Goal: Information Seeking & Learning: Check status

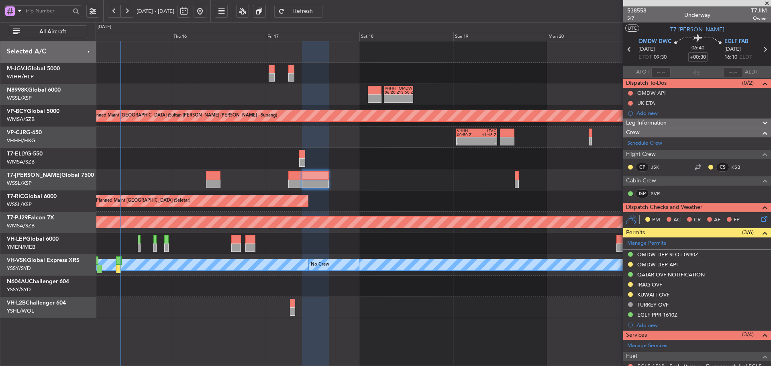
click at [321, 245] on div at bounding box center [433, 243] width 675 height 21
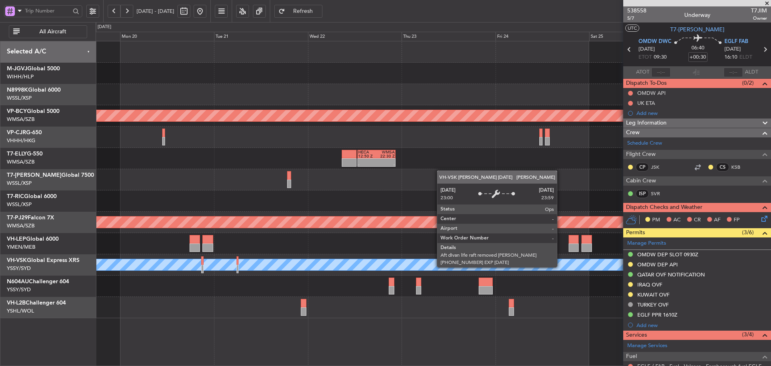
click at [298, 262] on div "[PERSON_NAME]" at bounding box center [433, 264] width 2024 height 11
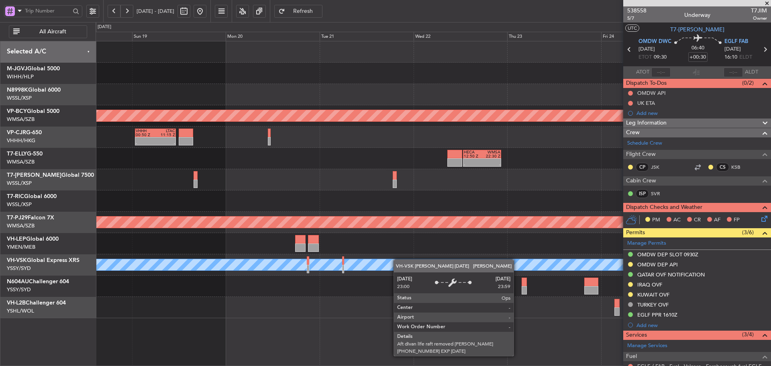
click at [403, 261] on div "- - VHHH 06:20 Z OMDW 13:50 Z Planned Maint [GEOGRAPHIC_DATA] (Sultan [PERSON_N…" at bounding box center [433, 179] width 675 height 277
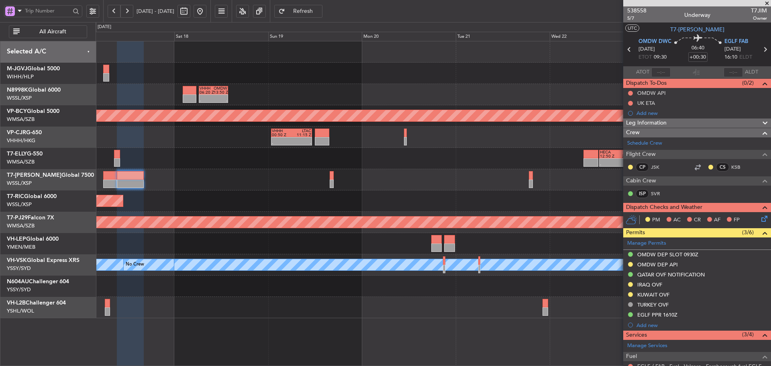
click at [294, 202] on div "- - VHHH 06:20 Z OMDW 13:50 Z Planned Maint [GEOGRAPHIC_DATA] (Sultan [PERSON_N…" at bounding box center [433, 179] width 675 height 277
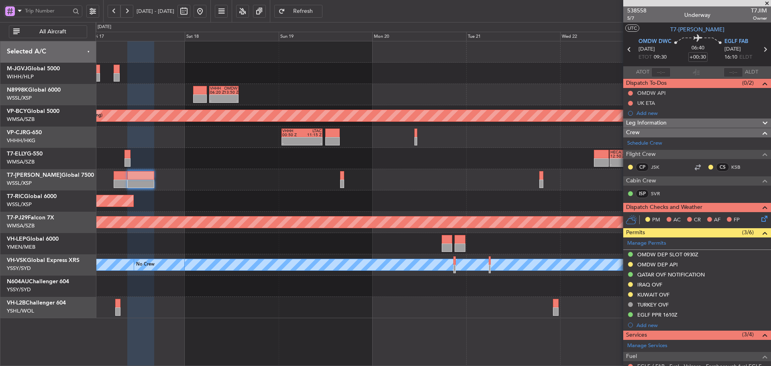
click at [767, 3] on span at bounding box center [767, 3] width 8 height 7
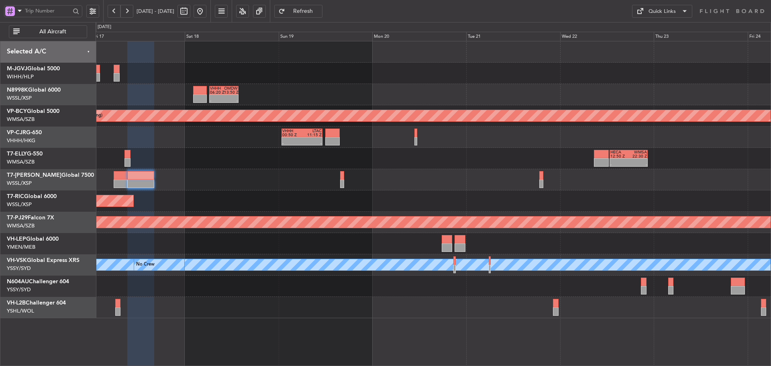
type input "0"
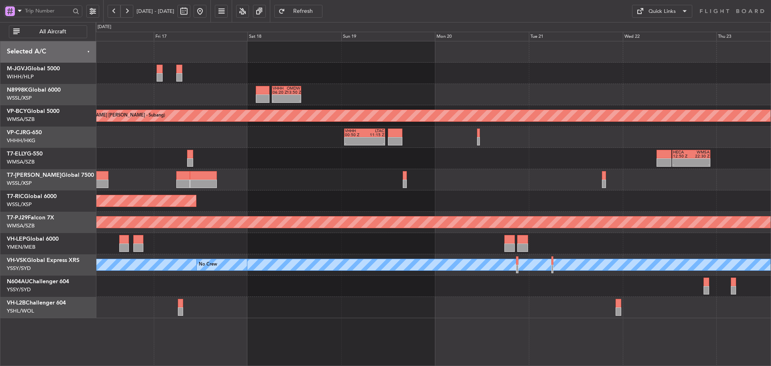
click at [270, 161] on div "- - HECA 12:50 Z WMSA 22:30 Z" at bounding box center [433, 158] width 675 height 21
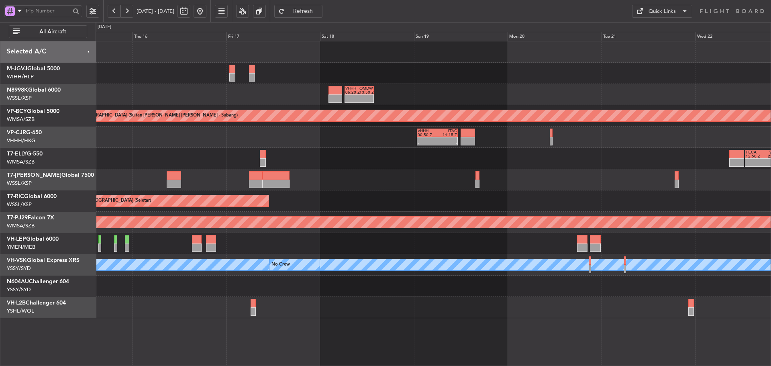
click at [342, 159] on div "- - VHHH 06:20 Z OMDW 13:50 Z Planned Maint [GEOGRAPHIC_DATA] (Sultan [PERSON_N…" at bounding box center [433, 179] width 675 height 277
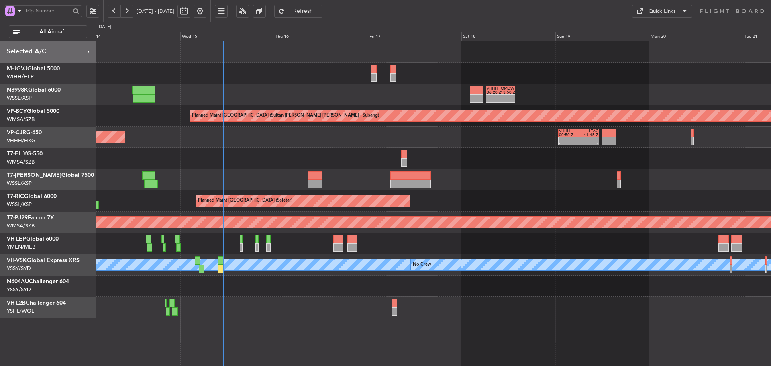
click at [498, 173] on div "- - VHHH 06:20 Z OMDW 13:50 Z Planned Maint [GEOGRAPHIC_DATA] (Sultan [PERSON_N…" at bounding box center [433, 179] width 675 height 277
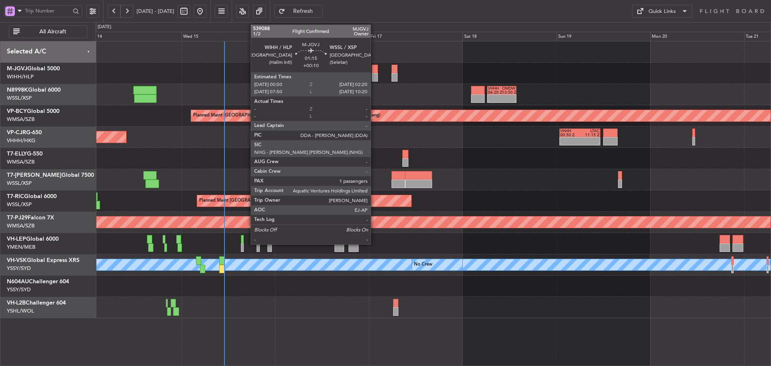
click at [374, 75] on div at bounding box center [375, 77] width 6 height 8
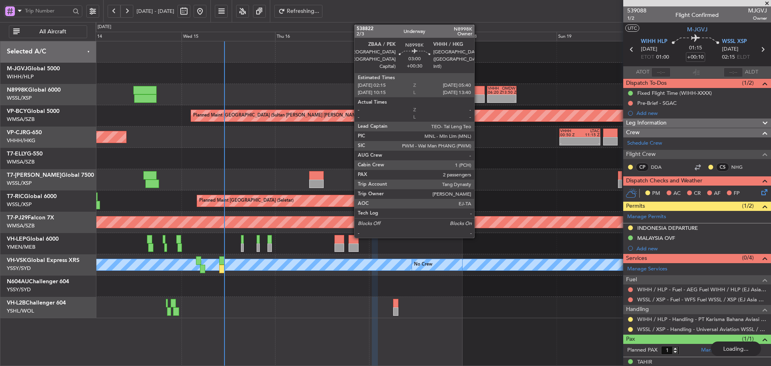
click at [478, 98] on div at bounding box center [478, 98] width 14 height 8
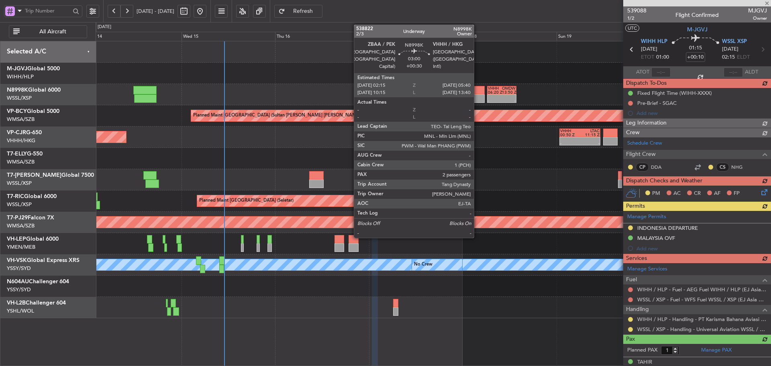
type input "+00:30"
type input "2"
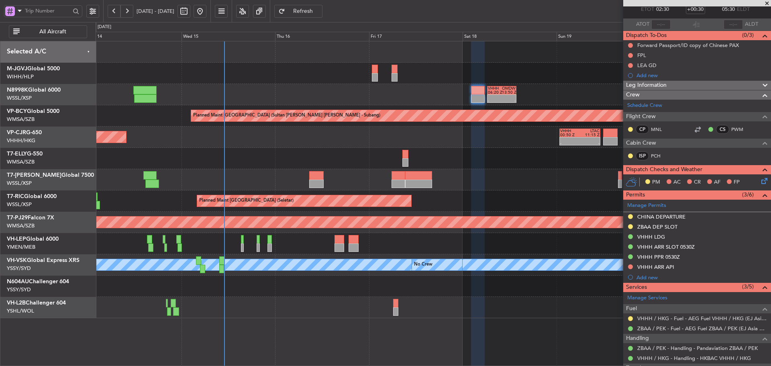
scroll to position [123, 0]
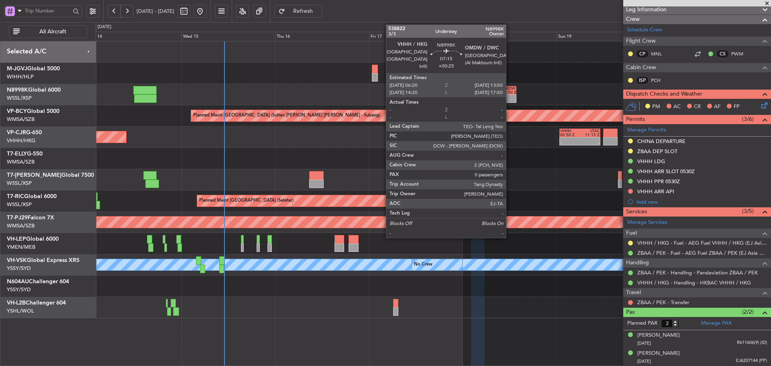
click at [509, 98] on div at bounding box center [509, 97] width 14 height 4
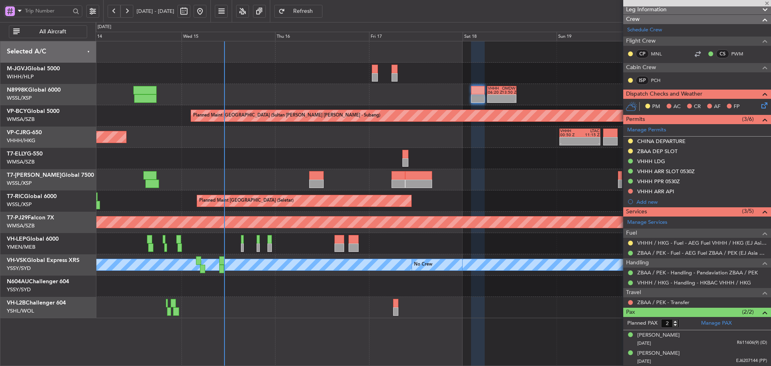
type input "+00:25"
type input "0"
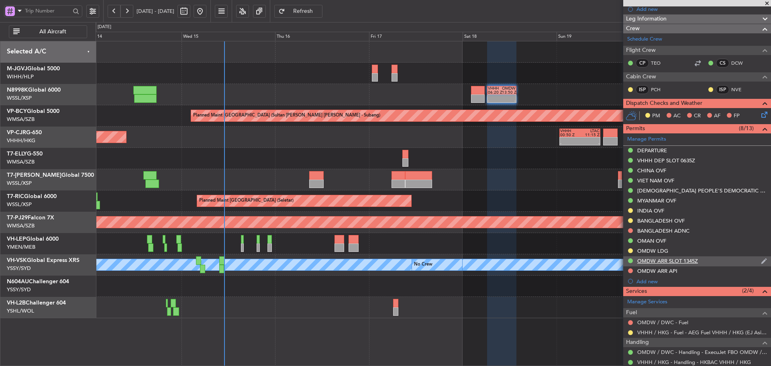
scroll to position [161, 0]
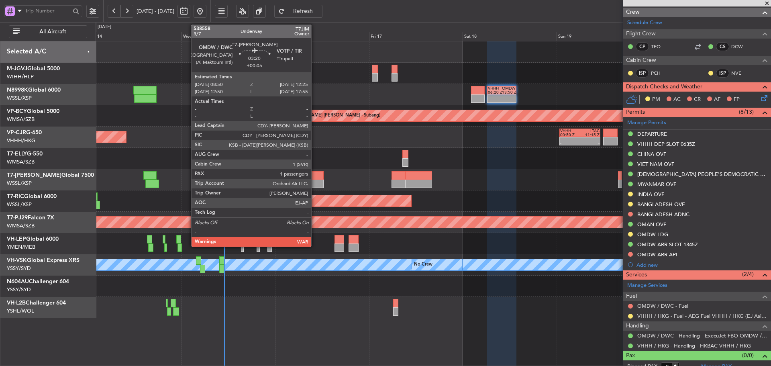
click at [315, 178] on div at bounding box center [316, 175] width 14 height 8
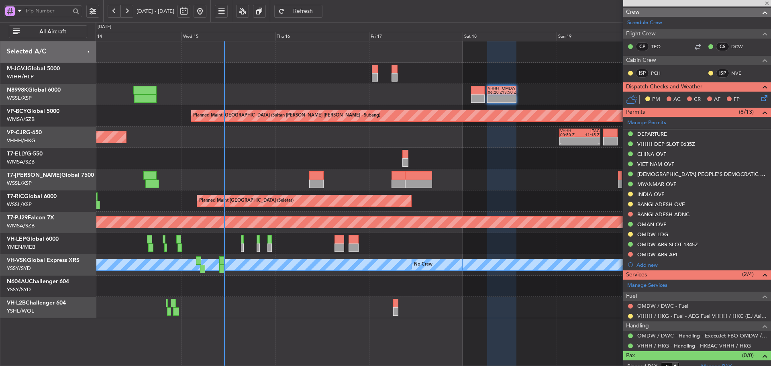
type input "+00:05"
type input "1"
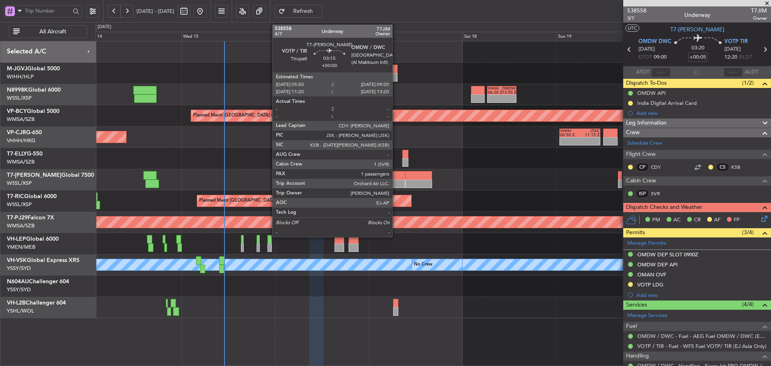
click at [396, 177] on div at bounding box center [398, 175] width 14 height 8
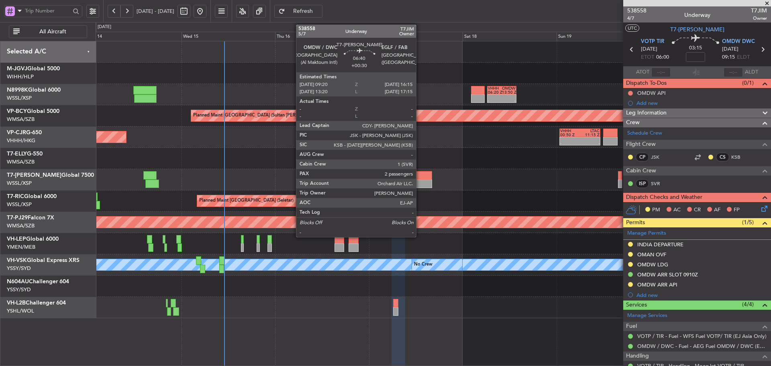
click at [421, 178] on div at bounding box center [418, 175] width 27 height 8
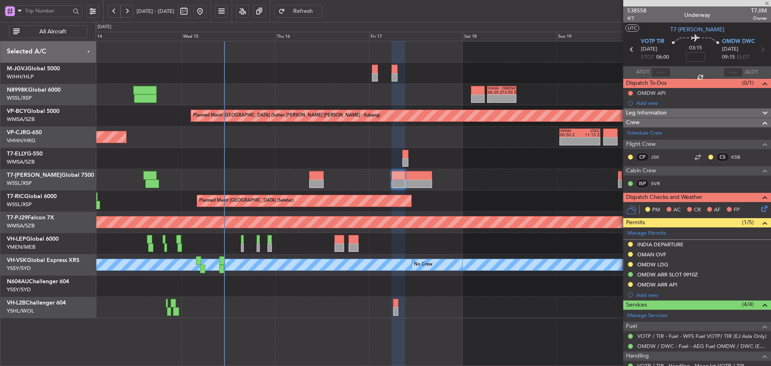
type input "+00:30"
type input "2"
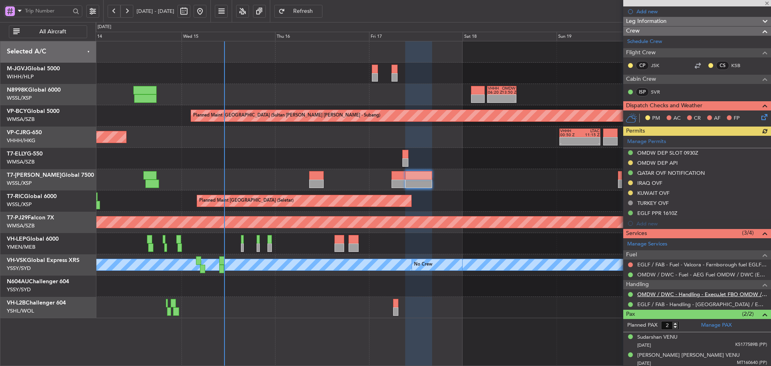
scroll to position [104, 0]
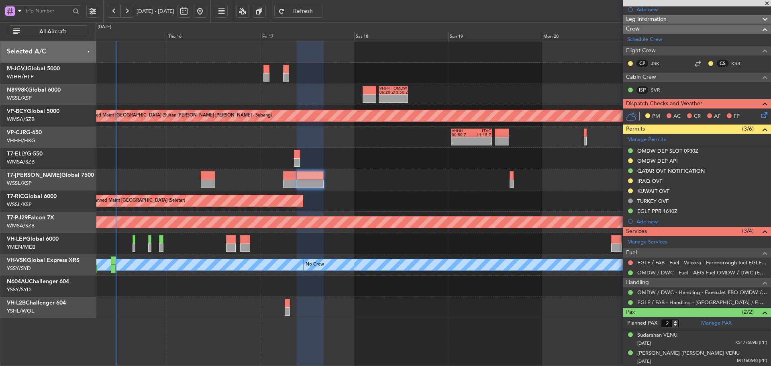
click at [427, 173] on div at bounding box center [433, 179] width 675 height 21
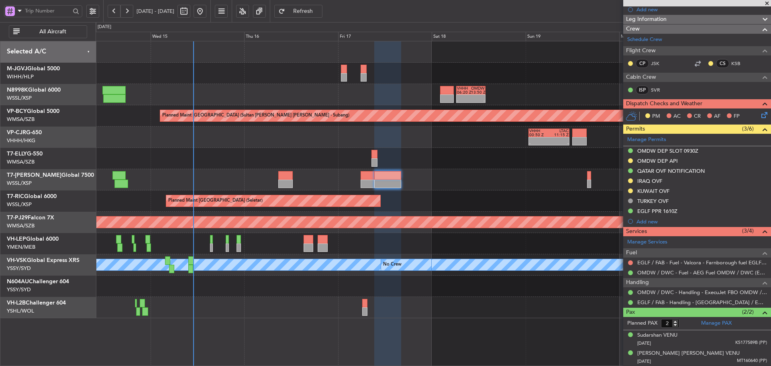
click at [418, 247] on div at bounding box center [433, 243] width 675 height 21
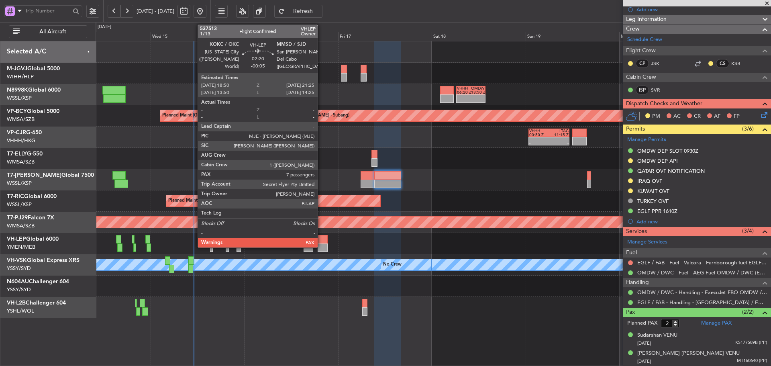
click at [321, 244] on div at bounding box center [323, 247] width 10 height 8
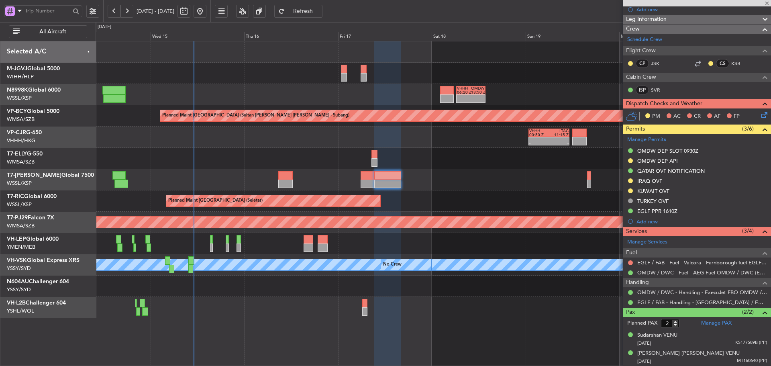
type input "-00:05"
type input "7"
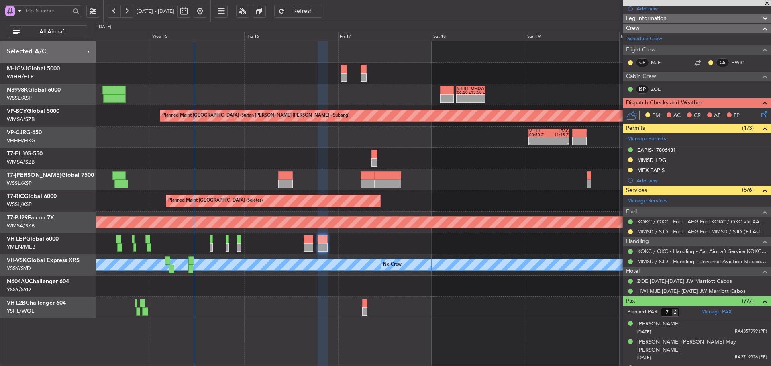
scroll to position [120, 0]
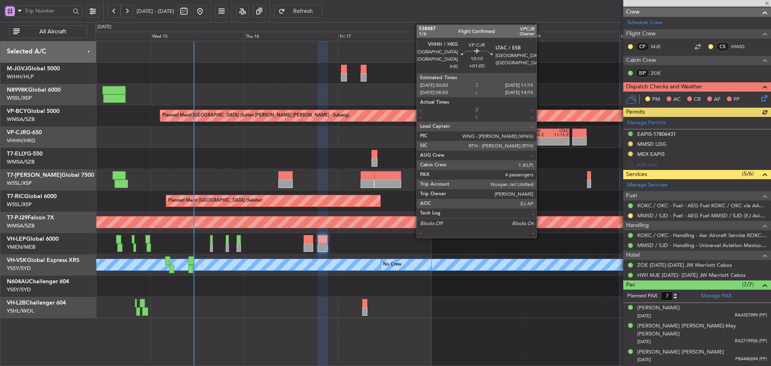
click at [540, 135] on div "00:50 Z" at bounding box center [539, 135] width 20 height 4
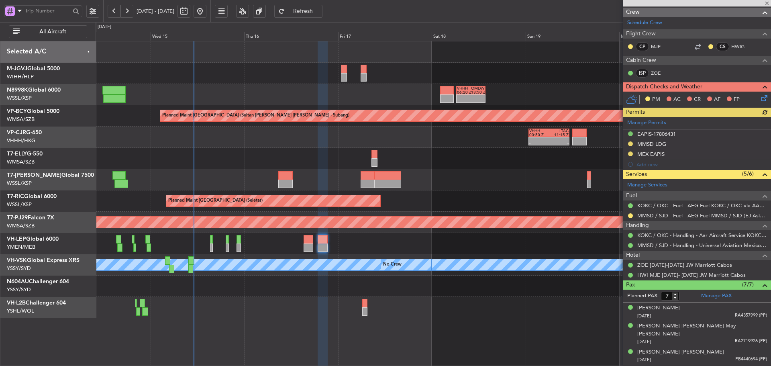
type input "+01:00"
type input "4"
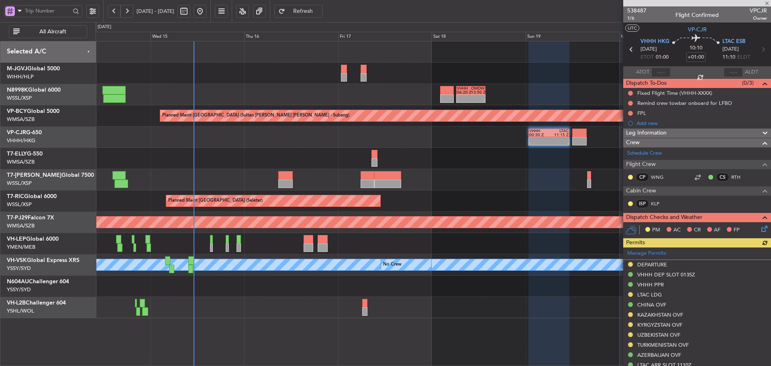
scroll to position [40, 0]
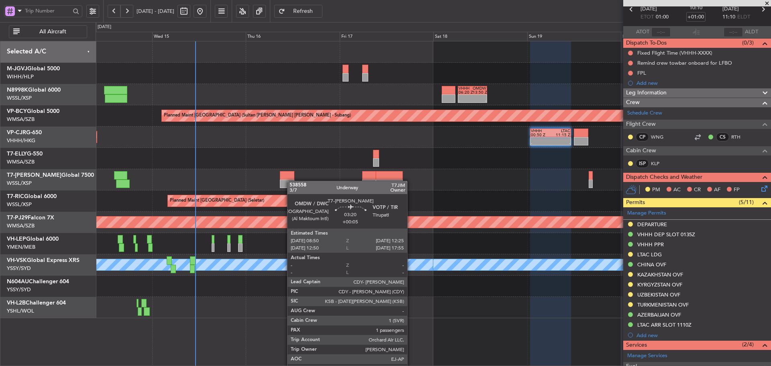
click at [291, 182] on div "- - VHHH 06:20 Z OMDW 13:50 Z Planned Maint [GEOGRAPHIC_DATA] (Sultan [PERSON_N…" at bounding box center [433, 179] width 675 height 277
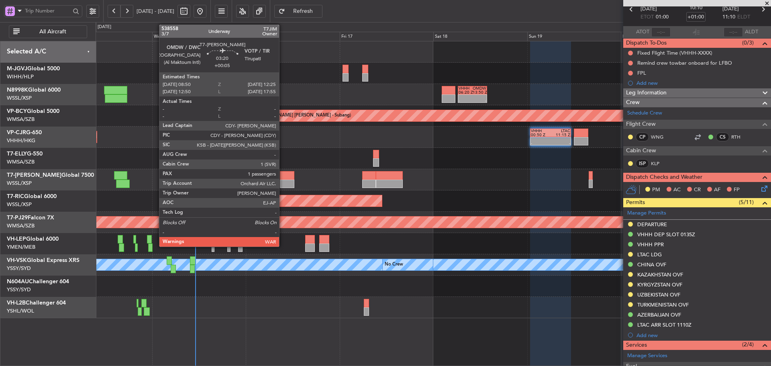
click at [283, 183] on div at bounding box center [287, 183] width 14 height 8
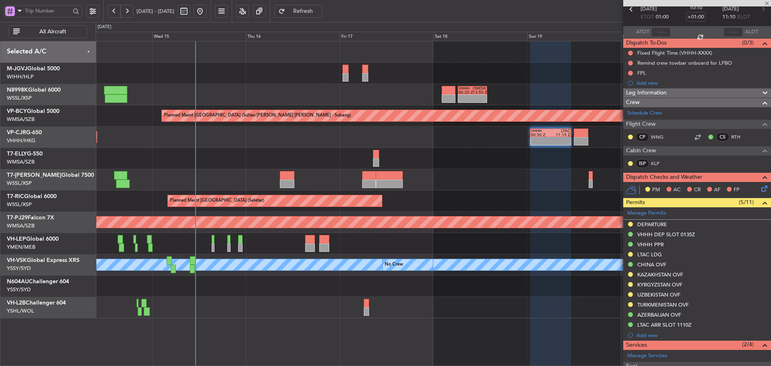
type input "+00:05"
type input "1"
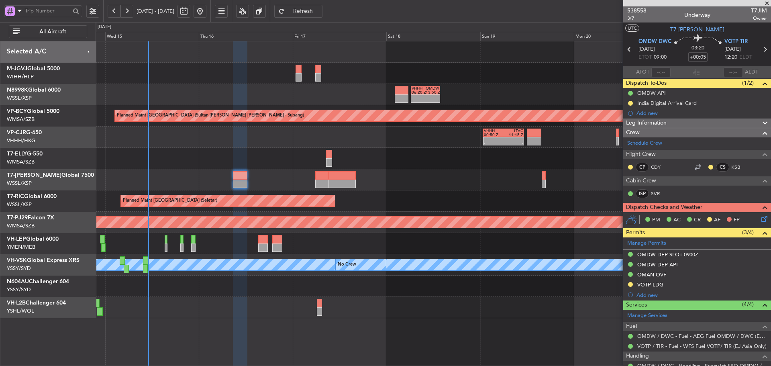
click at [471, 150] on div "- - VHHH 06:20 Z OMDW 13:50 Z Planned Maint [GEOGRAPHIC_DATA] (Sultan [PERSON_N…" at bounding box center [433, 179] width 675 height 277
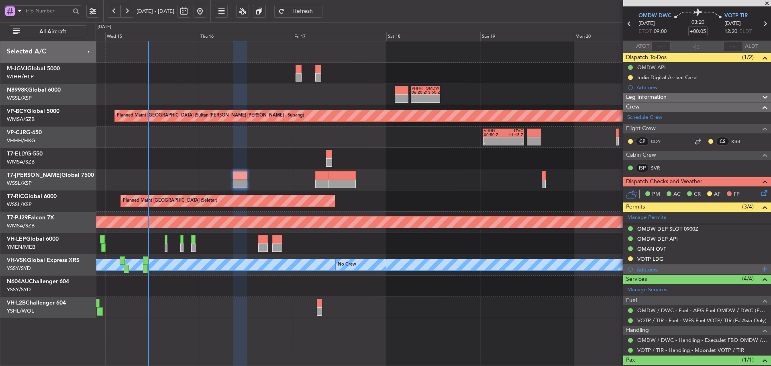
scroll to position [55, 0]
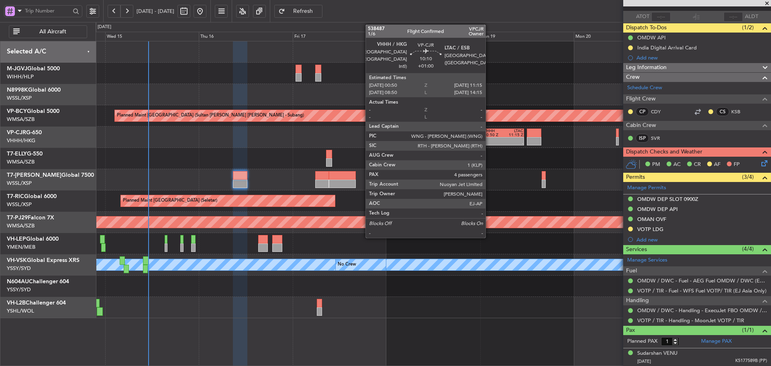
click at [490, 138] on div at bounding box center [494, 139] width 20 height 4
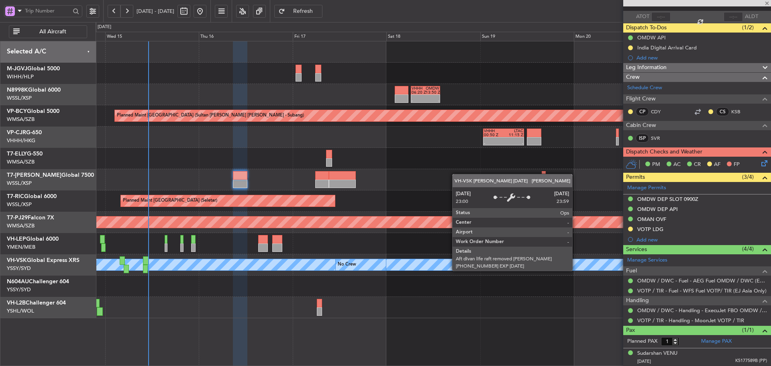
type input "+01:00"
type input "4"
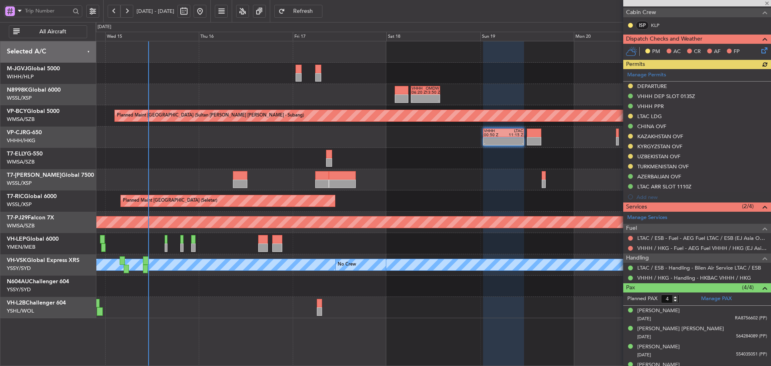
scroll to position [190, 0]
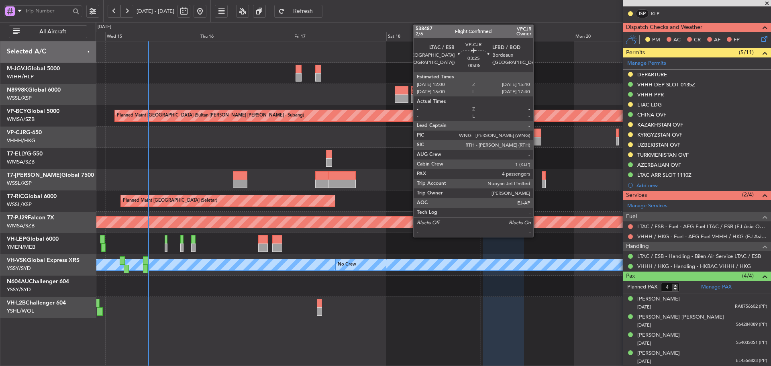
click at [537, 138] on div at bounding box center [534, 141] width 14 height 8
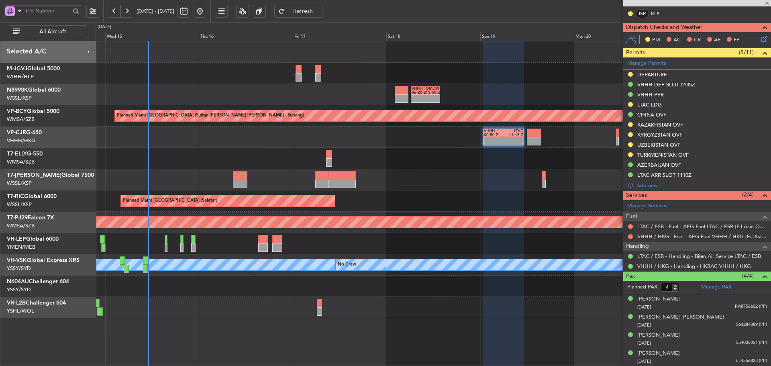
type input "-00:05"
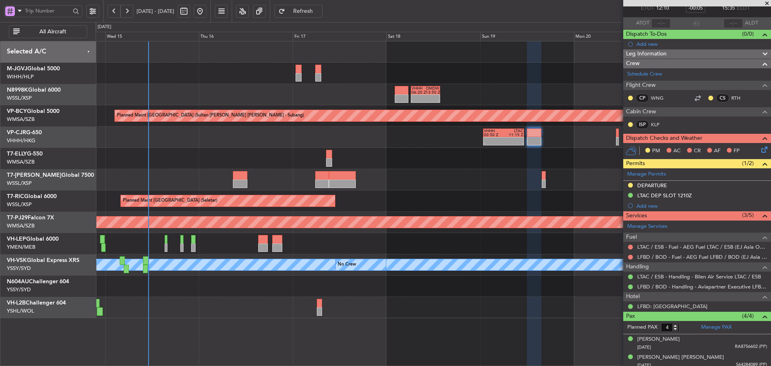
scroll to position [51, 0]
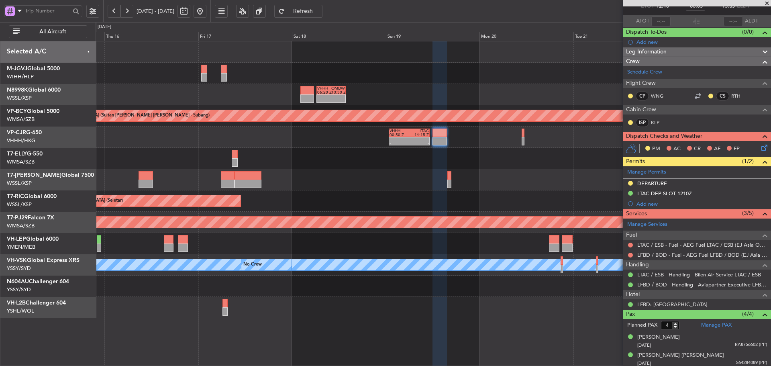
click at [426, 179] on div at bounding box center [433, 179] width 675 height 21
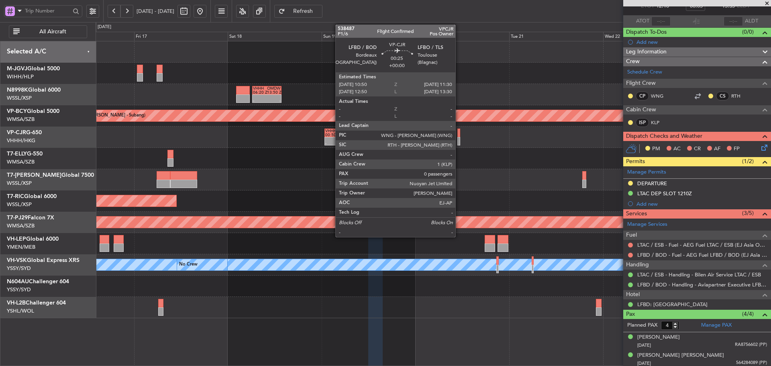
click at [458, 141] on div at bounding box center [458, 141] width 3 height 8
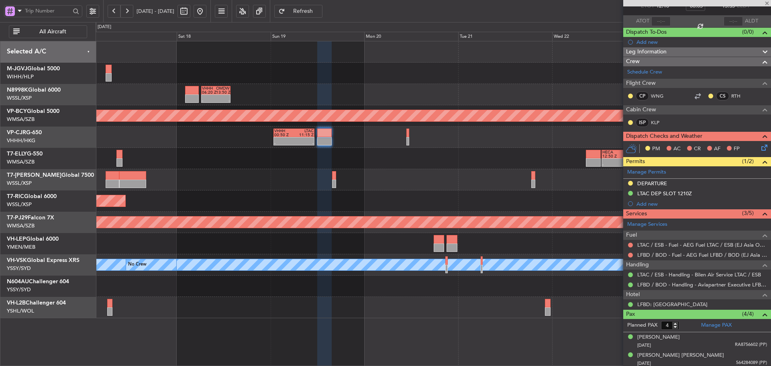
type input "0"
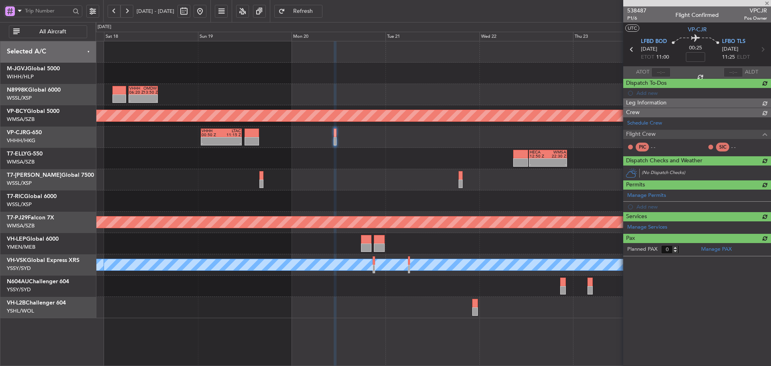
scroll to position [0, 0]
click at [428, 165] on div "- - HECA 12:50 Z WMSA 22:30 Z" at bounding box center [433, 158] width 675 height 21
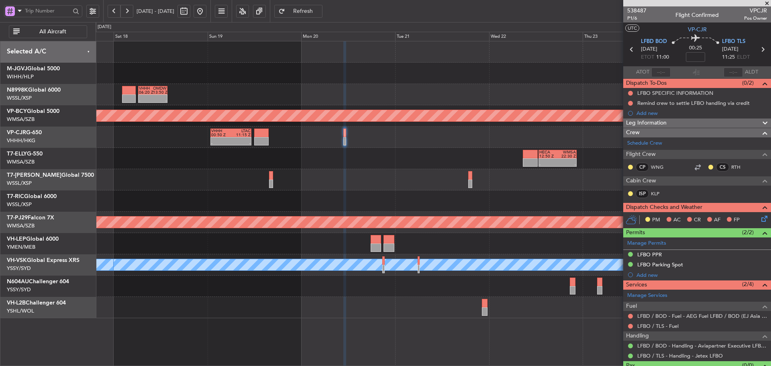
click at [402, 144] on div "- - VHHH 00:50 Z LTAC 11:15 Z - - LFLL 12:50 Z VHHH 23:55 Z" at bounding box center [433, 136] width 675 height 21
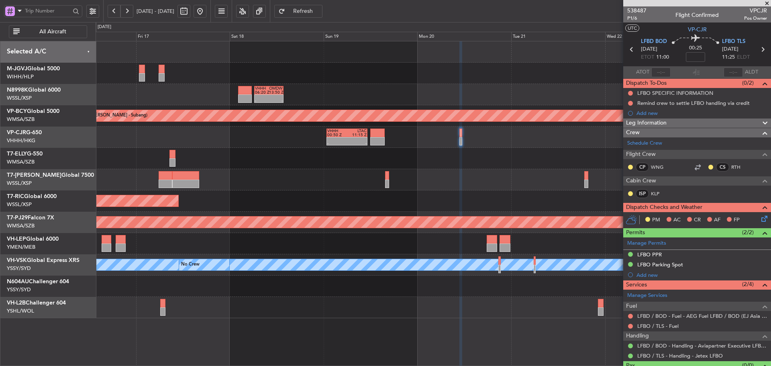
click at [380, 198] on div "Planned Maint [GEOGRAPHIC_DATA] (Seletar)" at bounding box center [433, 200] width 675 height 21
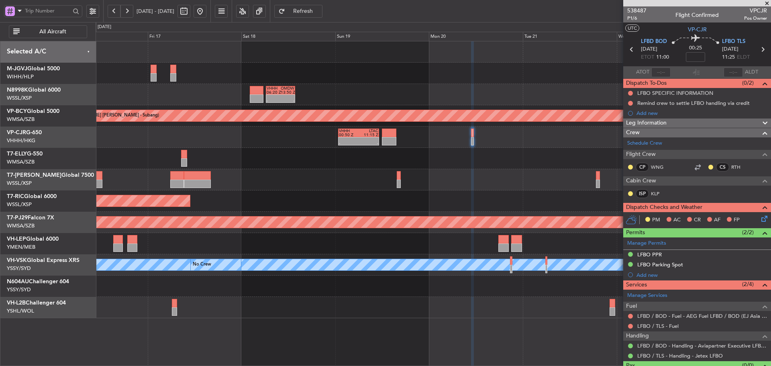
click at [348, 229] on div "- - VHHH 06:20 Z OMDW 13:50 Z Planned Maint [GEOGRAPHIC_DATA] (Sultan [PERSON_N…" at bounding box center [433, 179] width 675 height 277
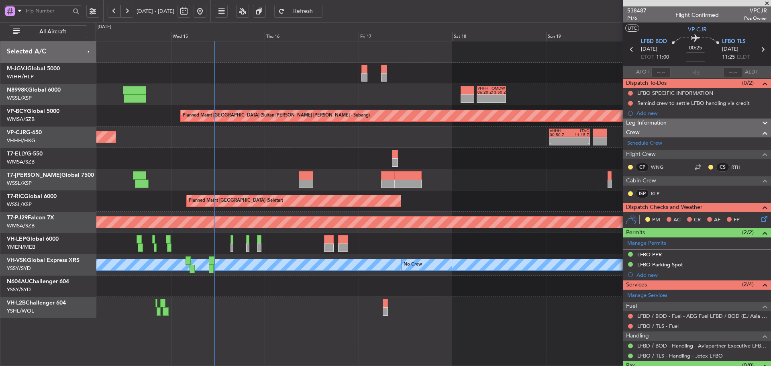
click at [480, 212] on div "Planned Maint [GEOGRAPHIC_DATA] (Sultan [PERSON_NAME] [PERSON_NAME] - Subang)" at bounding box center [433, 222] width 675 height 21
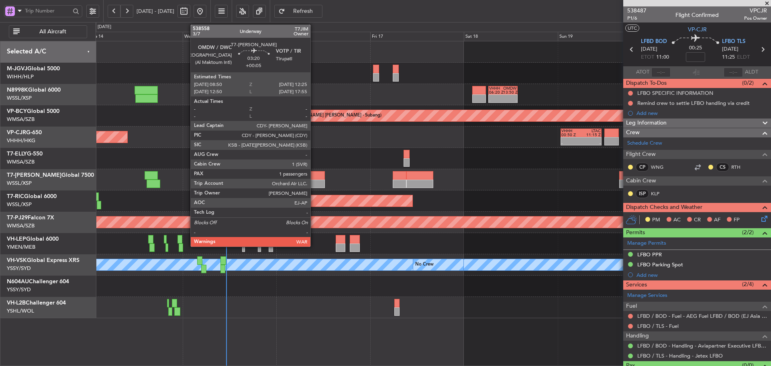
click at [314, 183] on div at bounding box center [317, 183] width 14 height 8
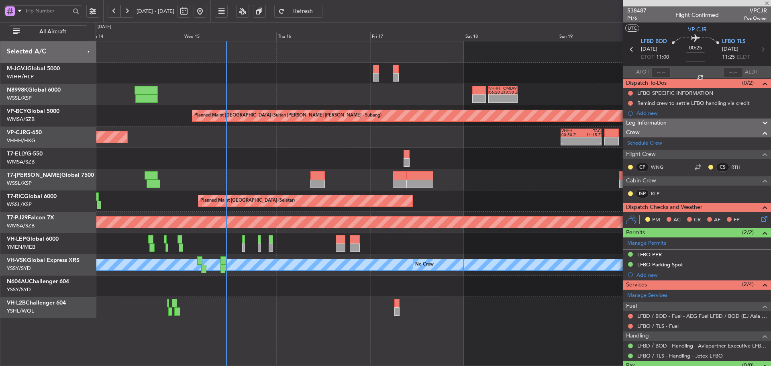
type input "+00:05"
type input "1"
